Goal: Check status: Check status

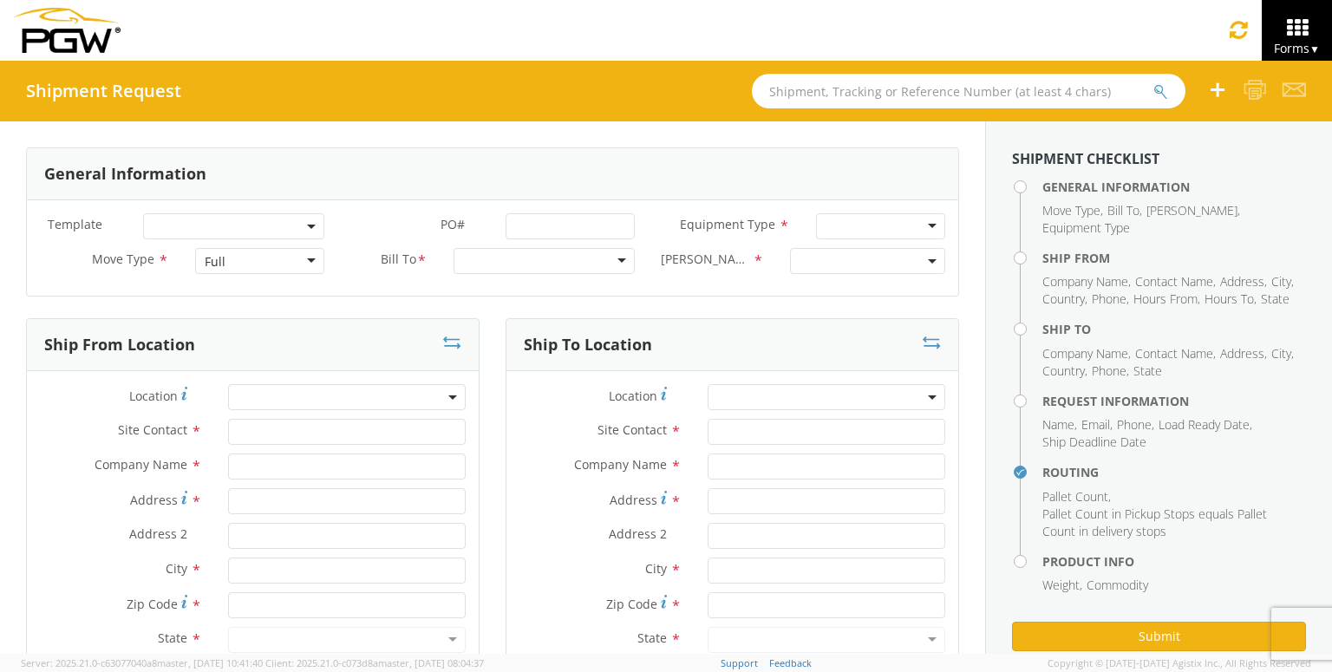
click at [981, 83] on input "text" at bounding box center [969, 91] width 434 height 35
paste input "57084395"
click at [1153, 82] on button "submit" at bounding box center [1160, 92] width 15 height 21
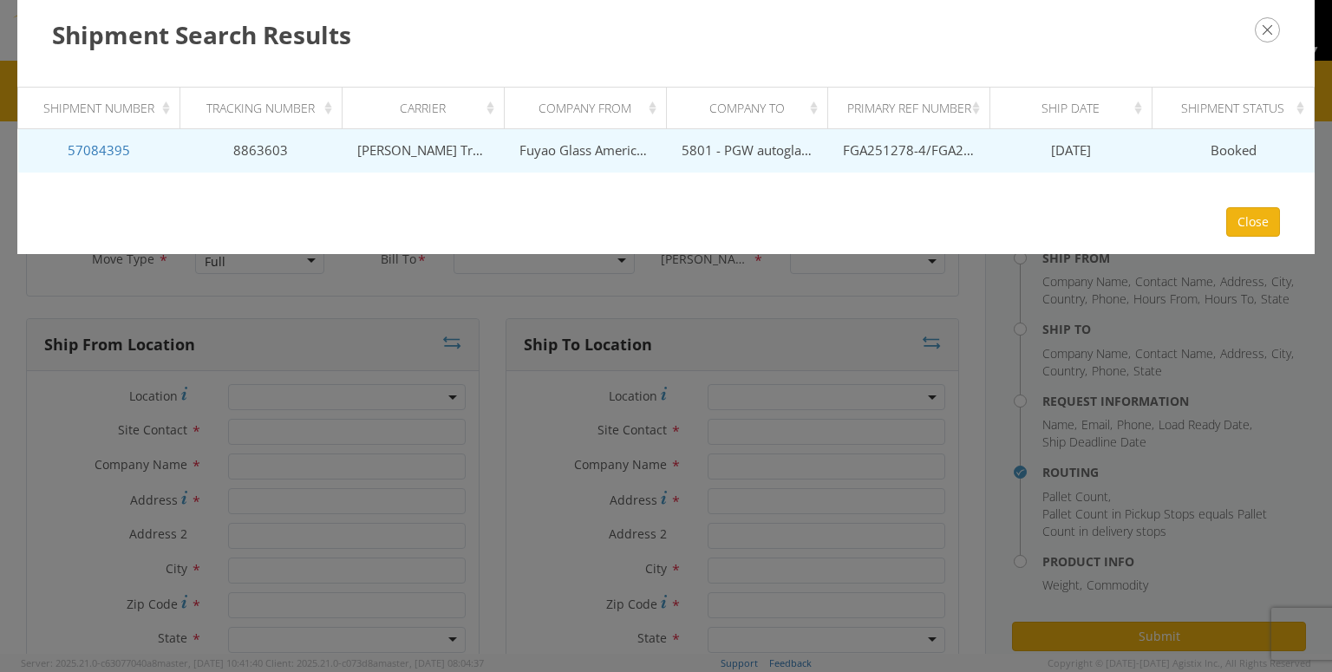
drag, startPoint x: 1107, startPoint y: 152, endPoint x: 1019, endPoint y: 145, distance: 88.7
click at [1019, 145] on td "[DATE]" at bounding box center [1071, 150] width 162 height 43
copy span "[DATE]"
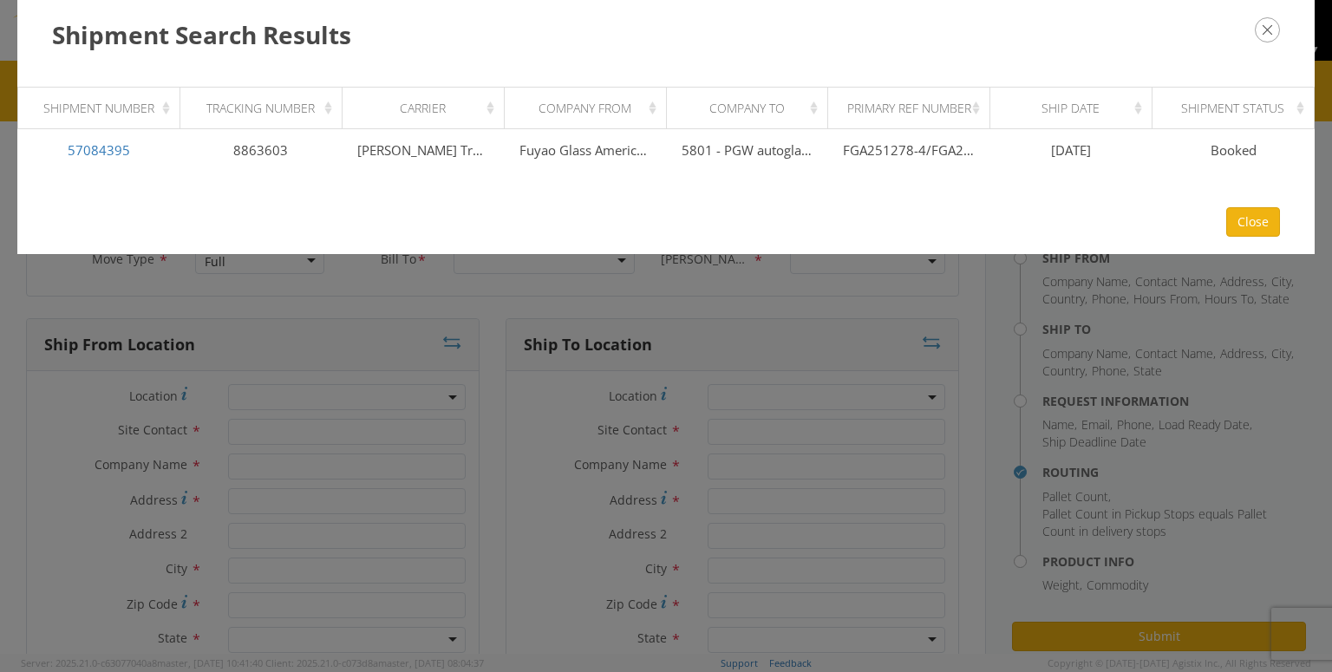
click at [1275, 42] on button "button" at bounding box center [1267, 29] width 25 height 25
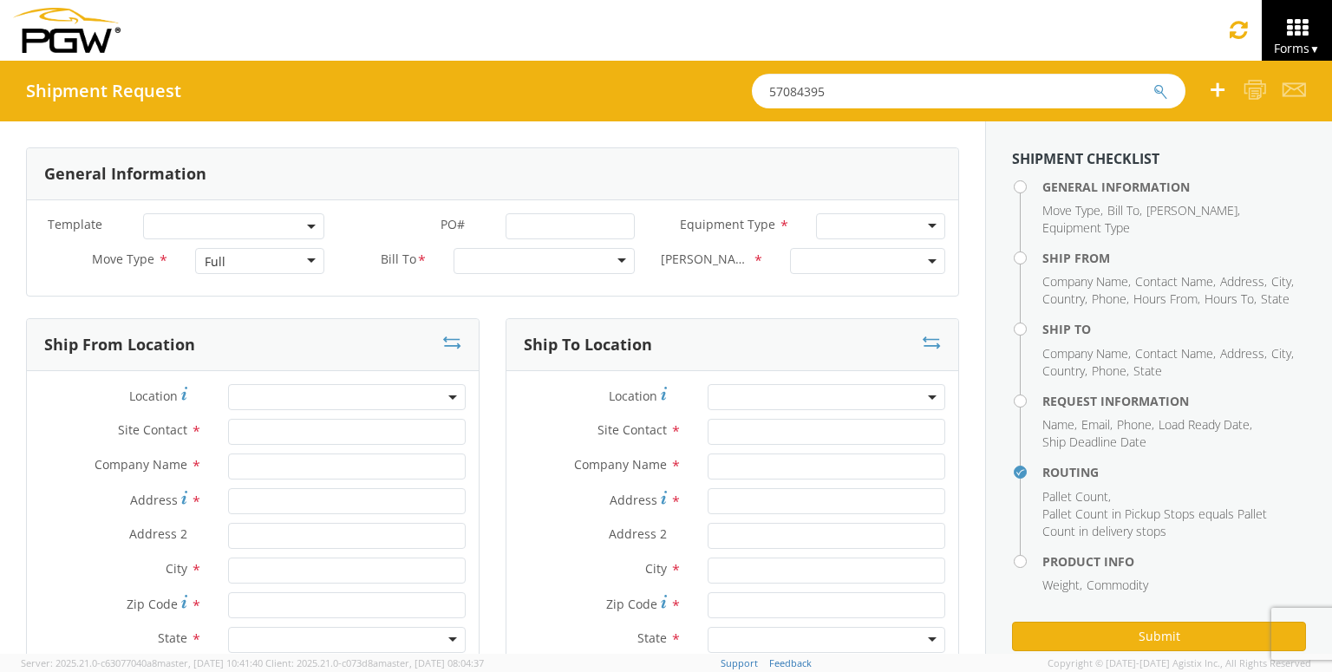
drag, startPoint x: 843, startPoint y: 95, endPoint x: 0, endPoint y: 142, distance: 844.1
click at [0, 128] on div "Shipment Request 57084395 General Information Template * PO# * Equipment Type *…" at bounding box center [666, 357] width 1332 height 593
paste input "447"
click at [1153, 82] on button "submit" at bounding box center [1160, 92] width 15 height 21
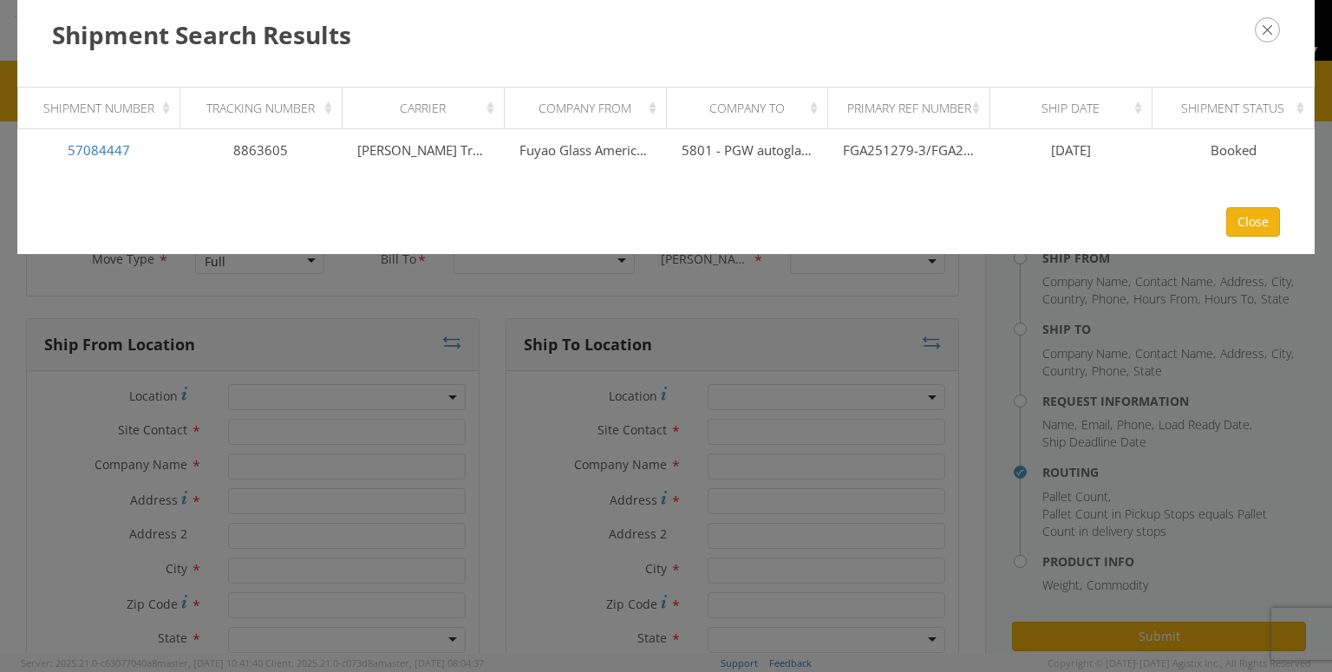
click at [1268, 23] on icon "button" at bounding box center [1267, 29] width 25 height 25
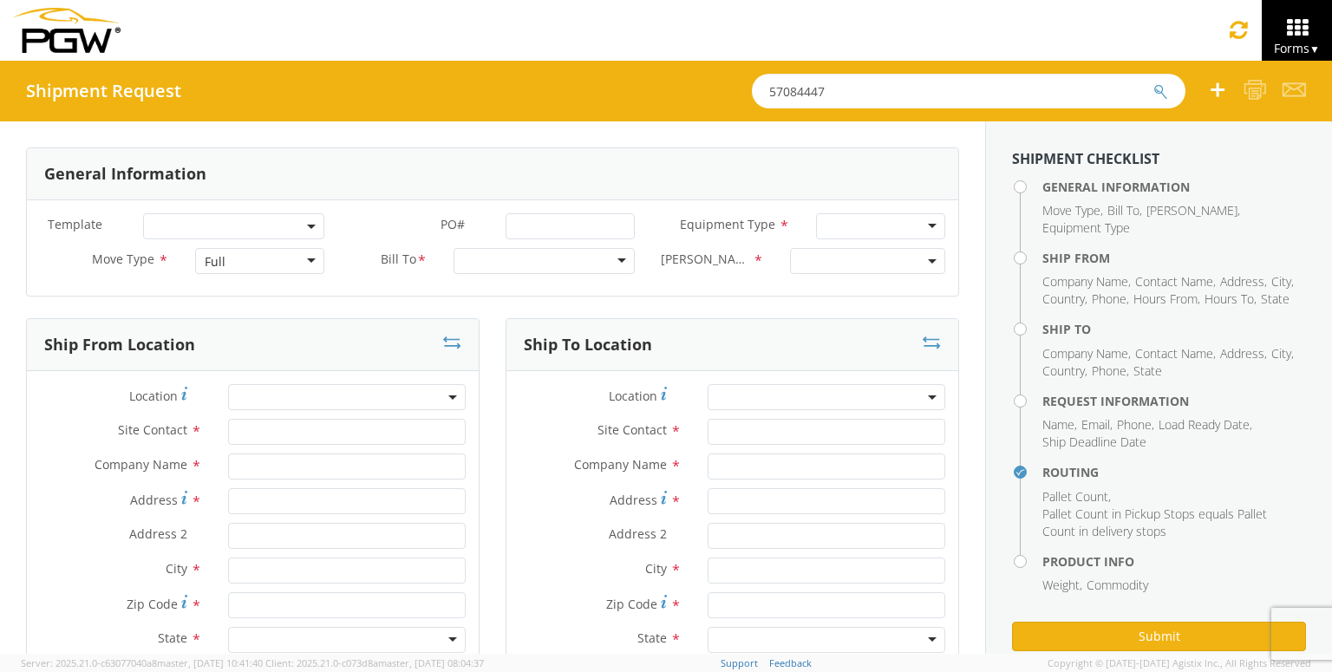
drag, startPoint x: 978, startPoint y: 88, endPoint x: 0, endPoint y: 88, distance: 978.0
click at [0, 88] on div "Shipment Request 57084447" at bounding box center [666, 91] width 1332 height 61
click at [1153, 82] on button "submit" at bounding box center [1160, 92] width 15 height 21
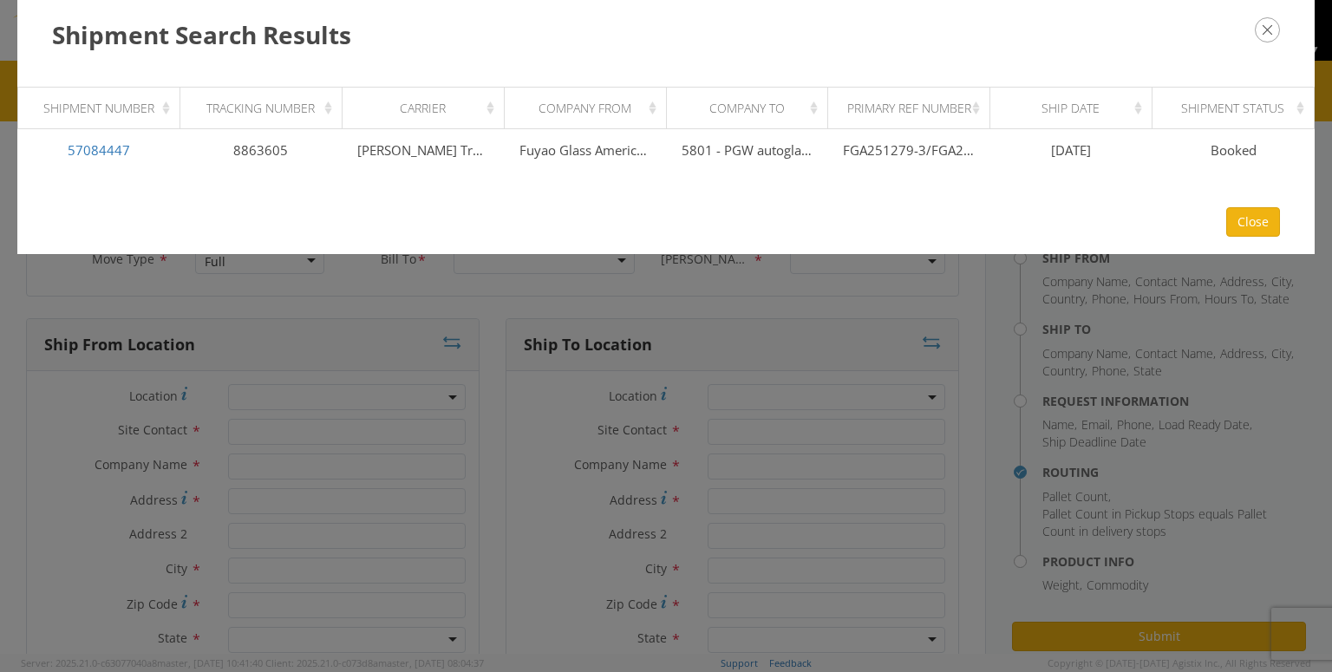
click at [1259, 30] on icon "button" at bounding box center [1267, 29] width 25 height 25
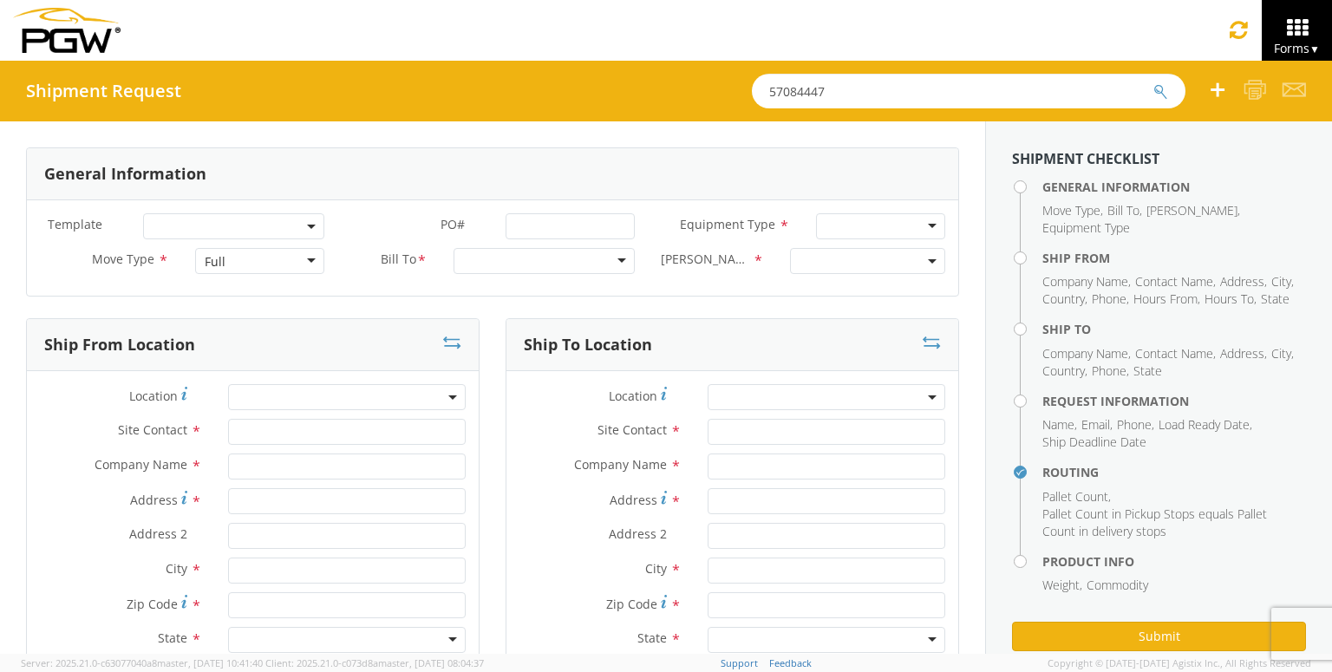
drag, startPoint x: 938, startPoint y: 100, endPoint x: 34, endPoint y: 51, distance: 905.6
click at [66, 61] on app-root "You are using an outdated browser. Please upgrade to Microsoft Edge , Google Ch…" at bounding box center [666, 357] width 1332 height 593
paste input "115804"
click at [1153, 82] on button "submit" at bounding box center [1160, 92] width 15 height 21
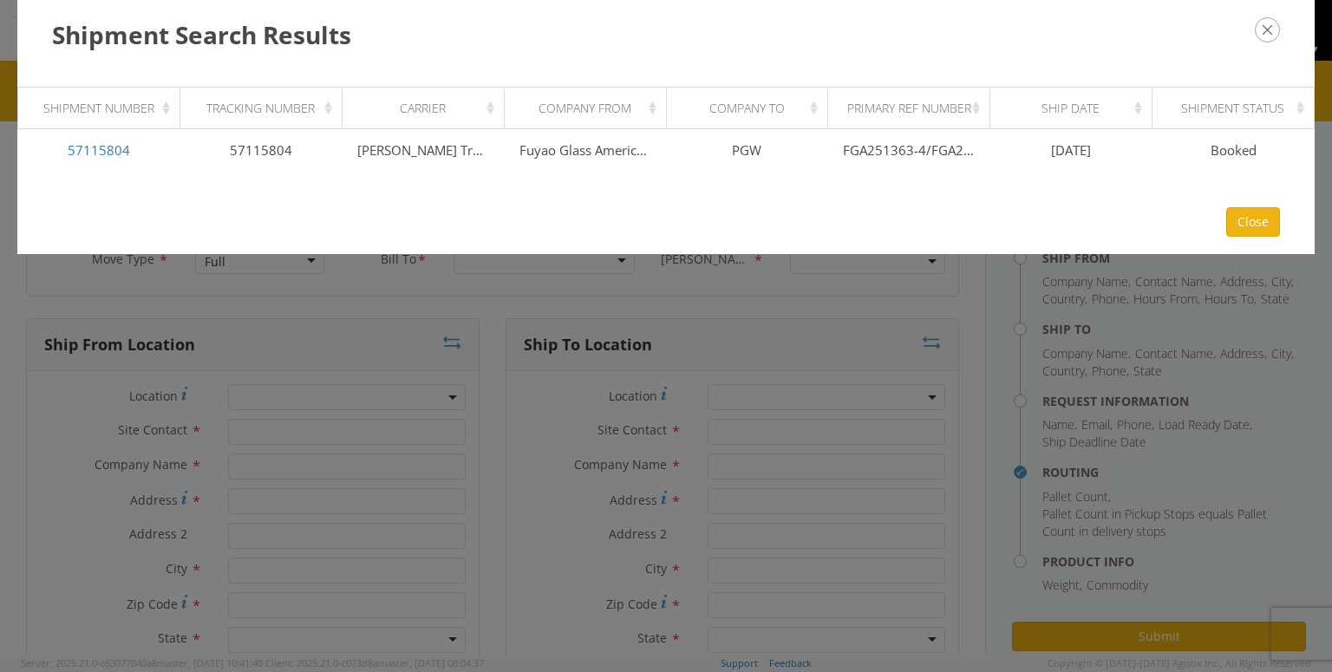
click at [1258, 39] on button "button" at bounding box center [1267, 29] width 25 height 25
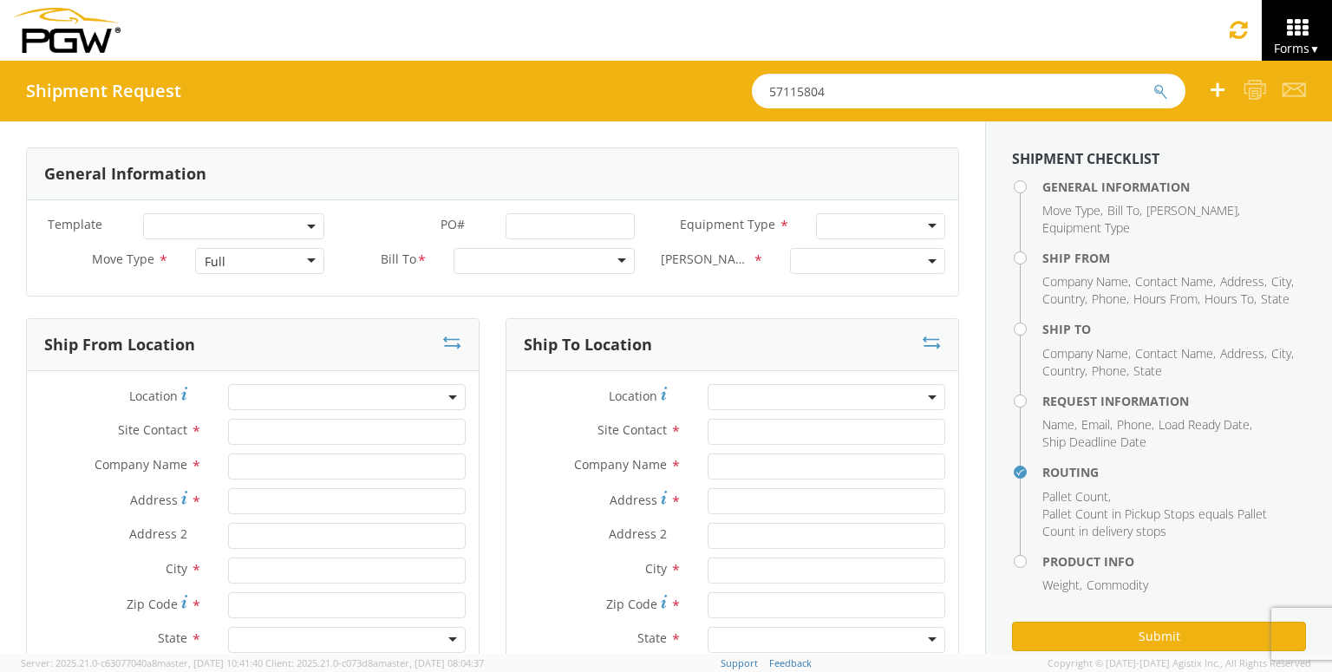
drag, startPoint x: 955, startPoint y: 96, endPoint x: 0, endPoint y: 72, distance: 954.9
click at [0, 78] on div "Shipment Request 57115804" at bounding box center [666, 91] width 1332 height 61
paste input "58"
click at [1153, 82] on button "submit" at bounding box center [1160, 92] width 15 height 21
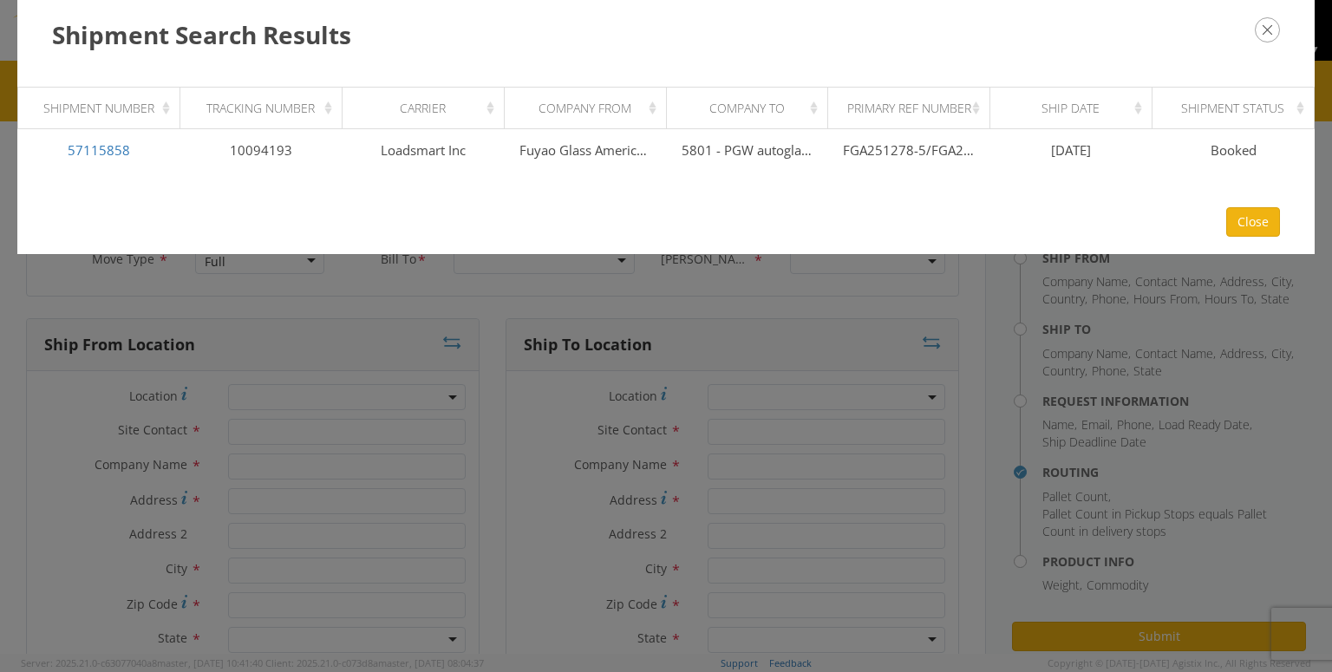
click at [1273, 35] on icon "button" at bounding box center [1267, 29] width 25 height 25
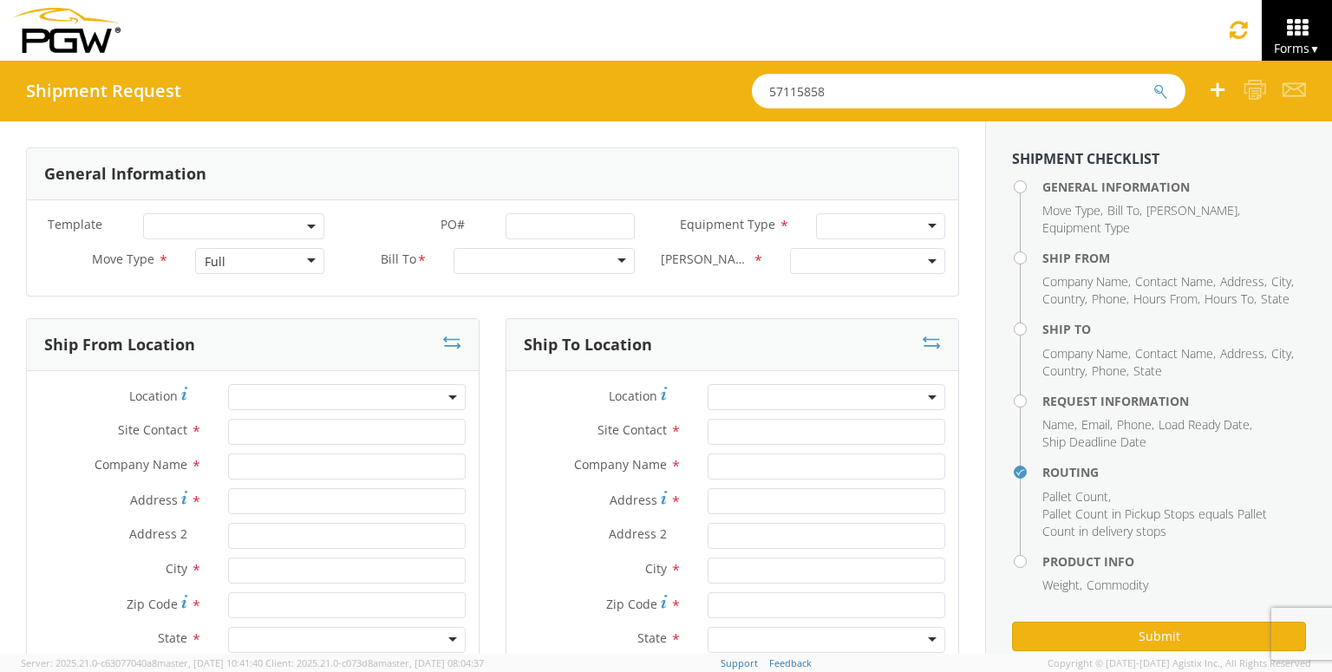
drag, startPoint x: 971, startPoint y: 87, endPoint x: 0, endPoint y: 93, distance: 971.1
click at [181, 88] on div "Shipment Request 57115858" at bounding box center [666, 91] width 1332 height 61
paste input "901"
click at [1153, 82] on button "submit" at bounding box center [1160, 92] width 15 height 21
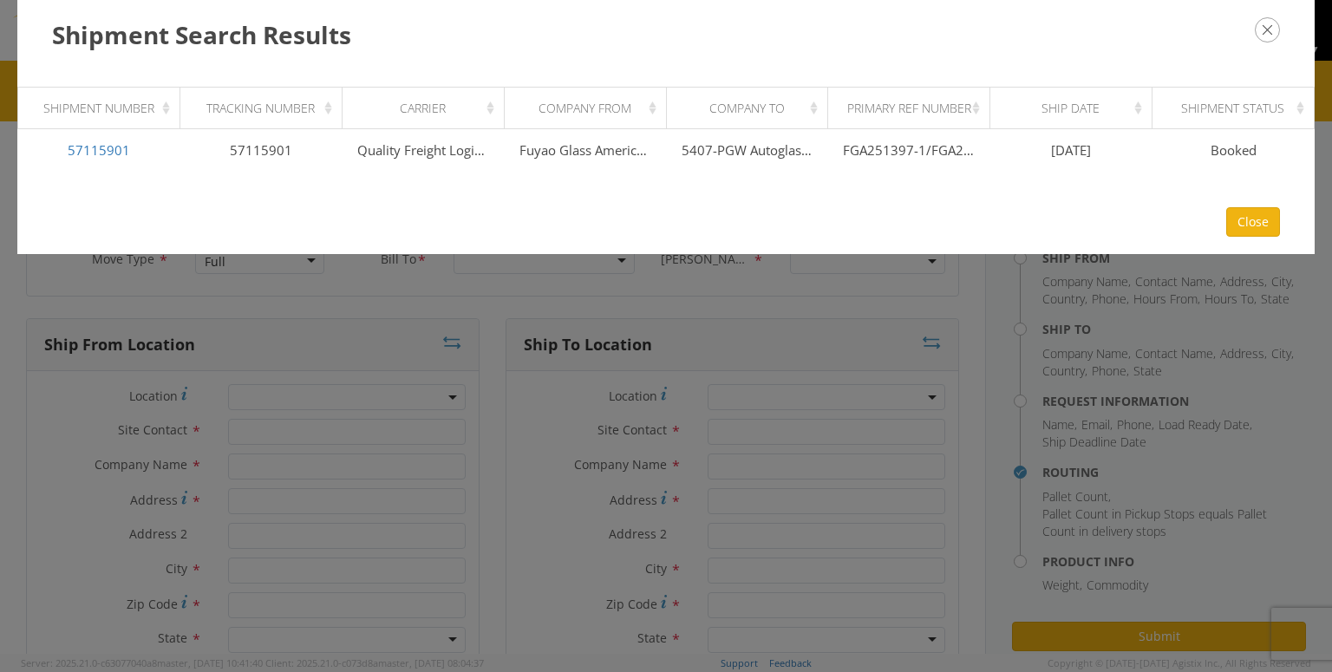
click at [1258, 41] on button "button" at bounding box center [1267, 29] width 25 height 25
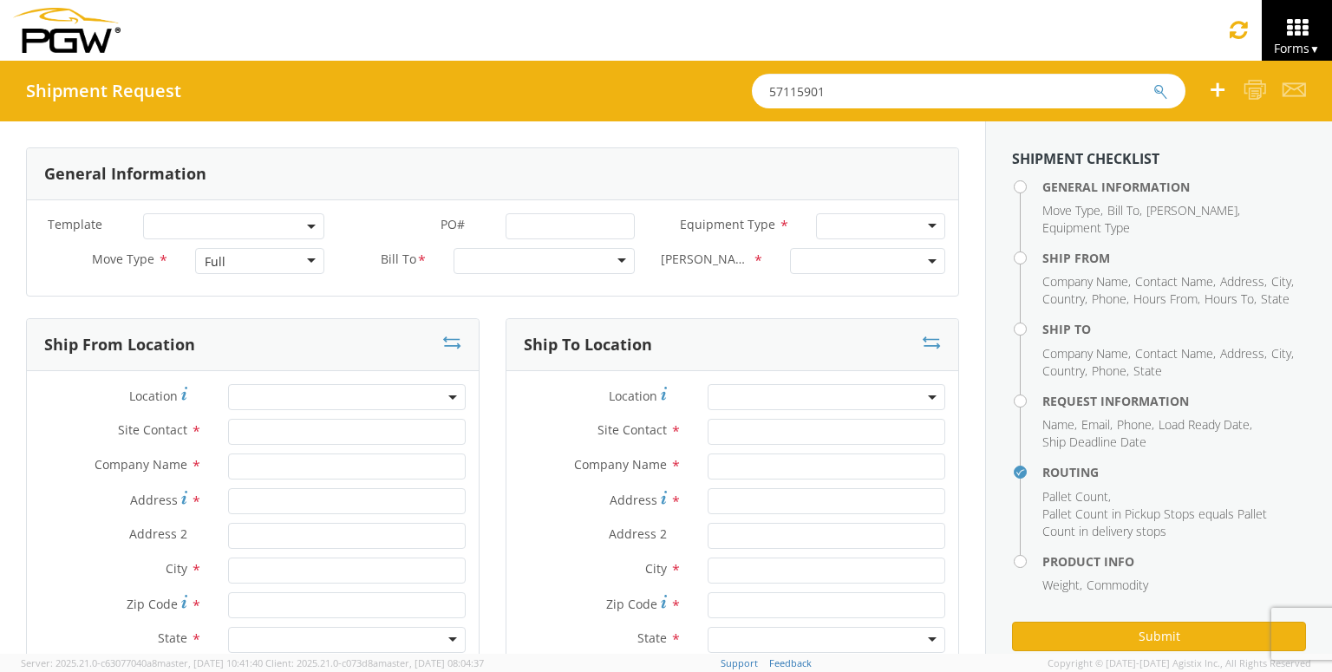
drag, startPoint x: 1040, startPoint y: 88, endPoint x: 0, endPoint y: 89, distance: 1040.4
click at [0, 88] on div "Shipment Request 57115901" at bounding box center [666, 91] width 1332 height 61
paste input "036667"
click at [1153, 82] on button "submit" at bounding box center [1160, 92] width 15 height 21
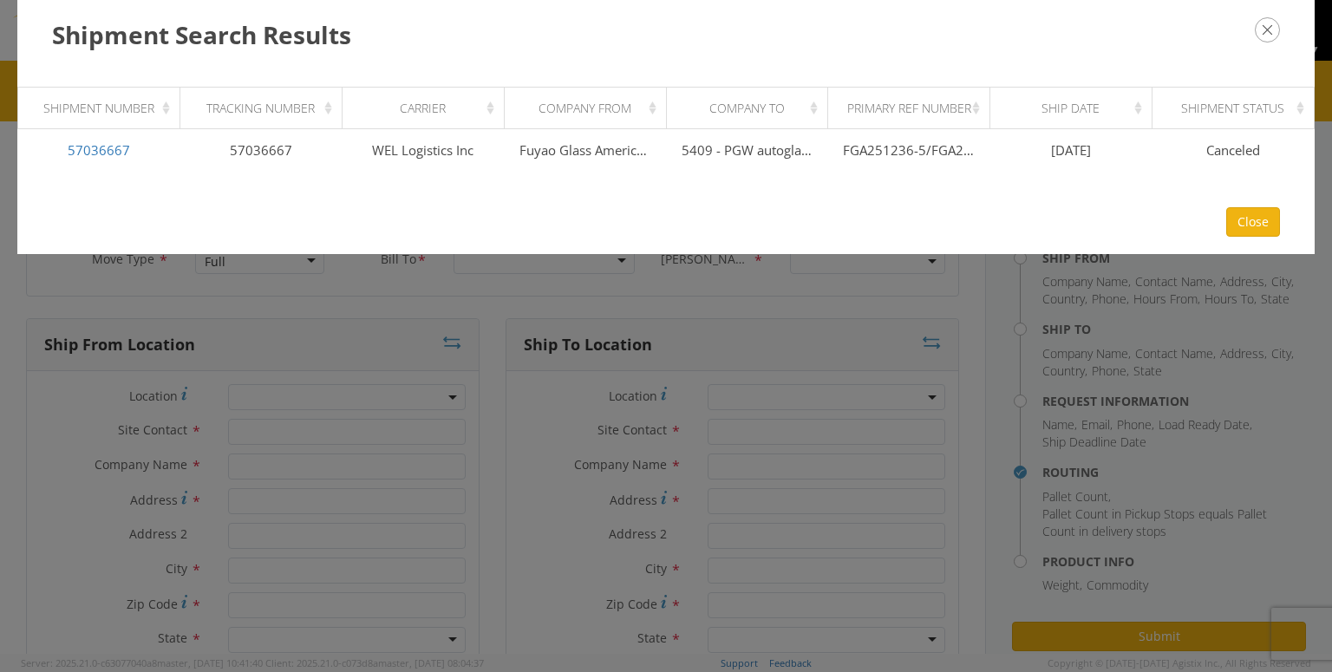
click at [1268, 34] on icon "button" at bounding box center [1267, 29] width 25 height 25
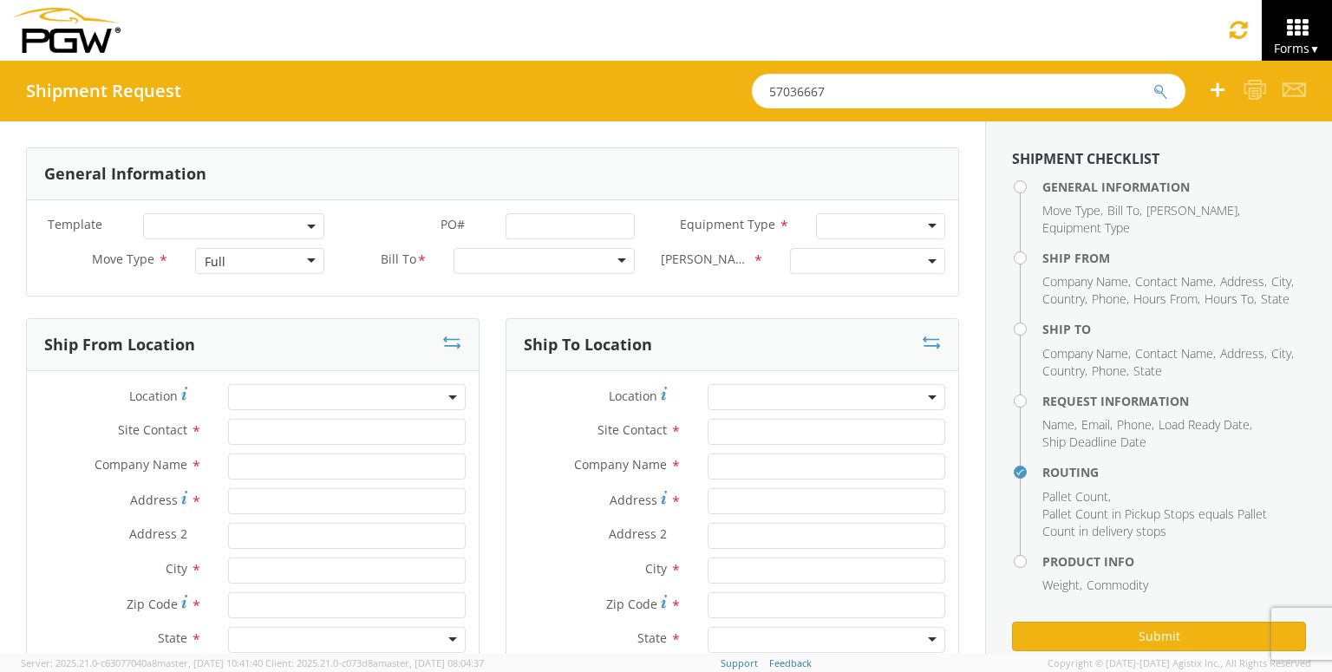
drag, startPoint x: 894, startPoint y: 96, endPoint x: 340, endPoint y: 139, distance: 555.7
click at [385, 133] on div "Shipment Request 57036667 General Information Template * PO# * Equipment Type *…" at bounding box center [666, 357] width 1332 height 593
paste input "FGA251282"
type input "FGA251282"
click at [1153, 82] on button "submit" at bounding box center [1160, 92] width 15 height 21
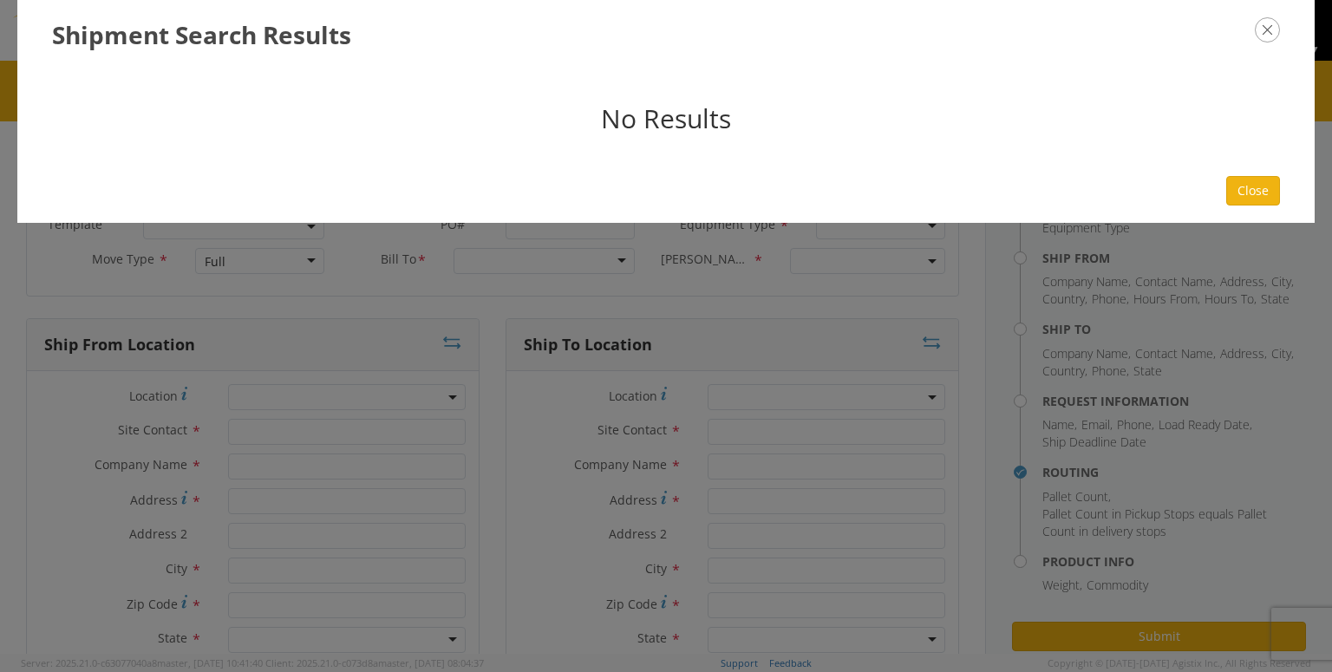
click at [1270, 30] on icon "button" at bounding box center [1267, 29] width 25 height 25
